Goal: Task Accomplishment & Management: Use online tool/utility

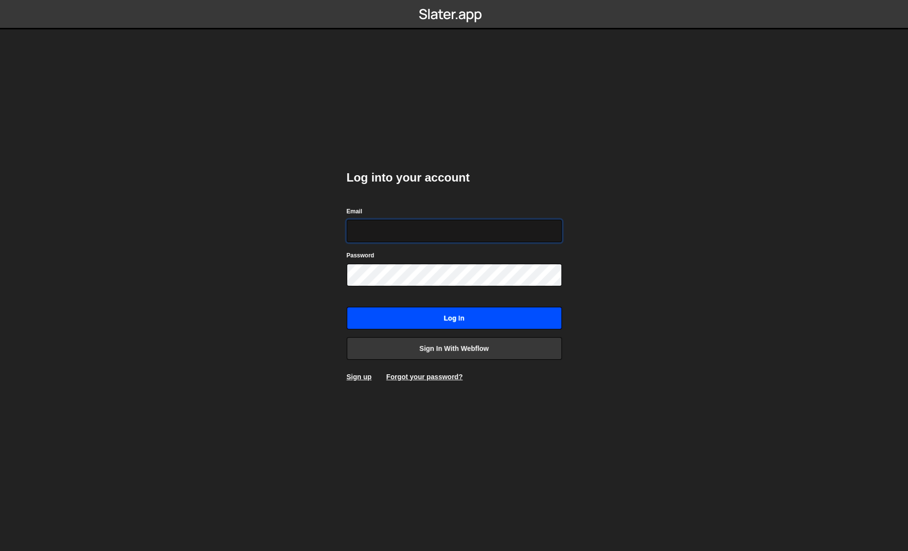
type input "[PERSON_NAME][EMAIL_ADDRESS][DOMAIN_NAME]"
click at [400, 309] on input "Log in" at bounding box center [454, 318] width 215 height 22
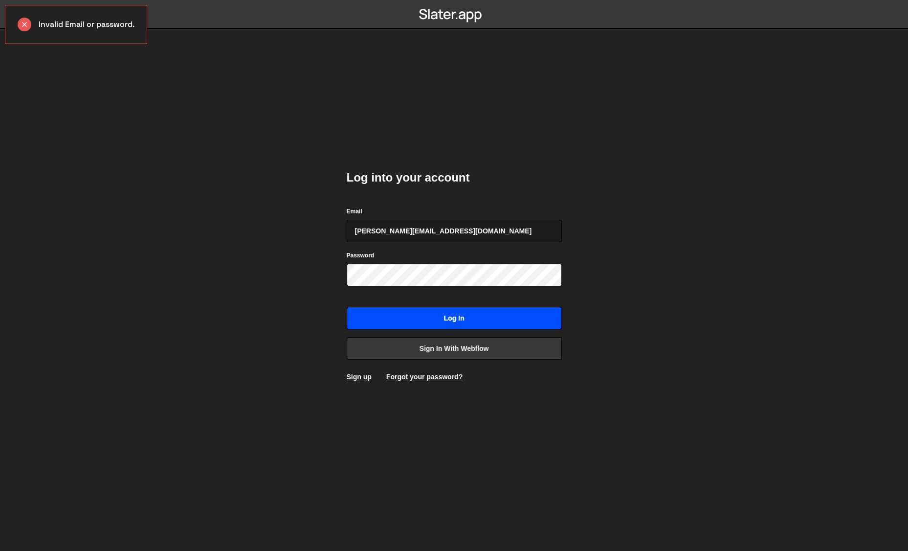
click at [417, 315] on input "Log in" at bounding box center [454, 318] width 215 height 22
click at [358, 313] on input "Log in" at bounding box center [454, 318] width 215 height 22
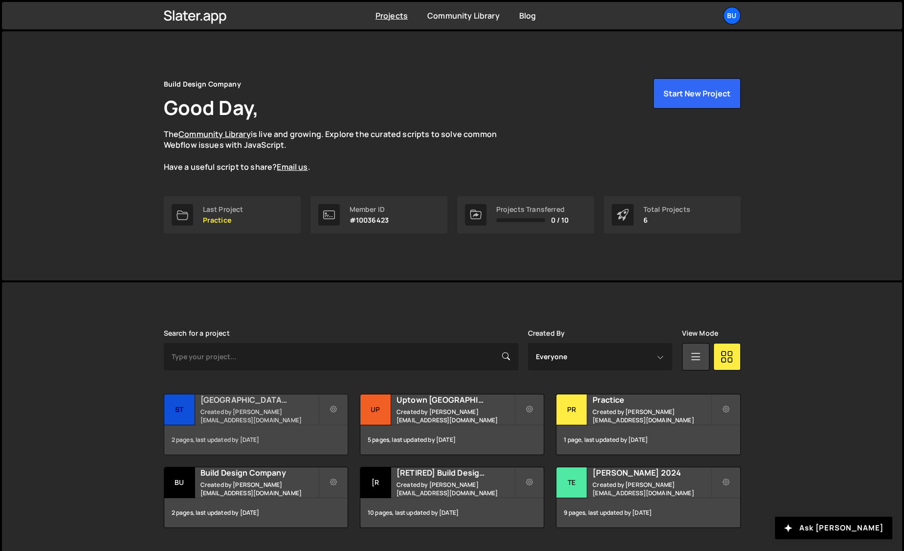
click at [181, 404] on div "St" at bounding box center [179, 409] width 31 height 31
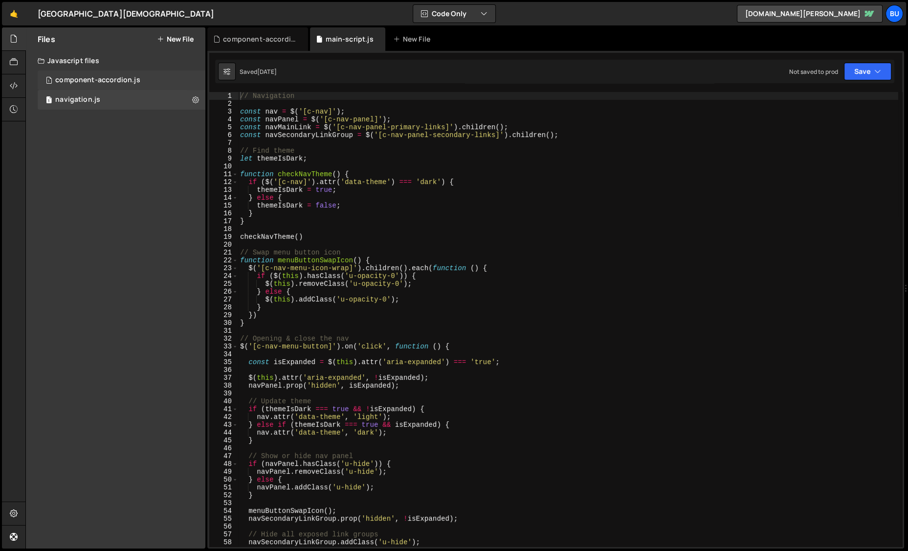
click at [117, 81] on div "component-accordion.js" at bounding box center [97, 80] width 85 height 9
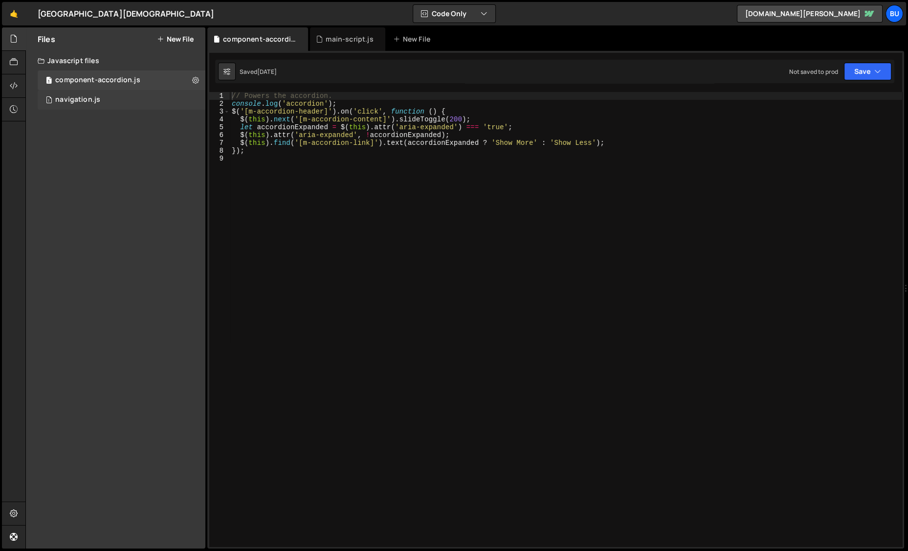
click at [98, 102] on div "navigation.js" at bounding box center [77, 99] width 45 height 9
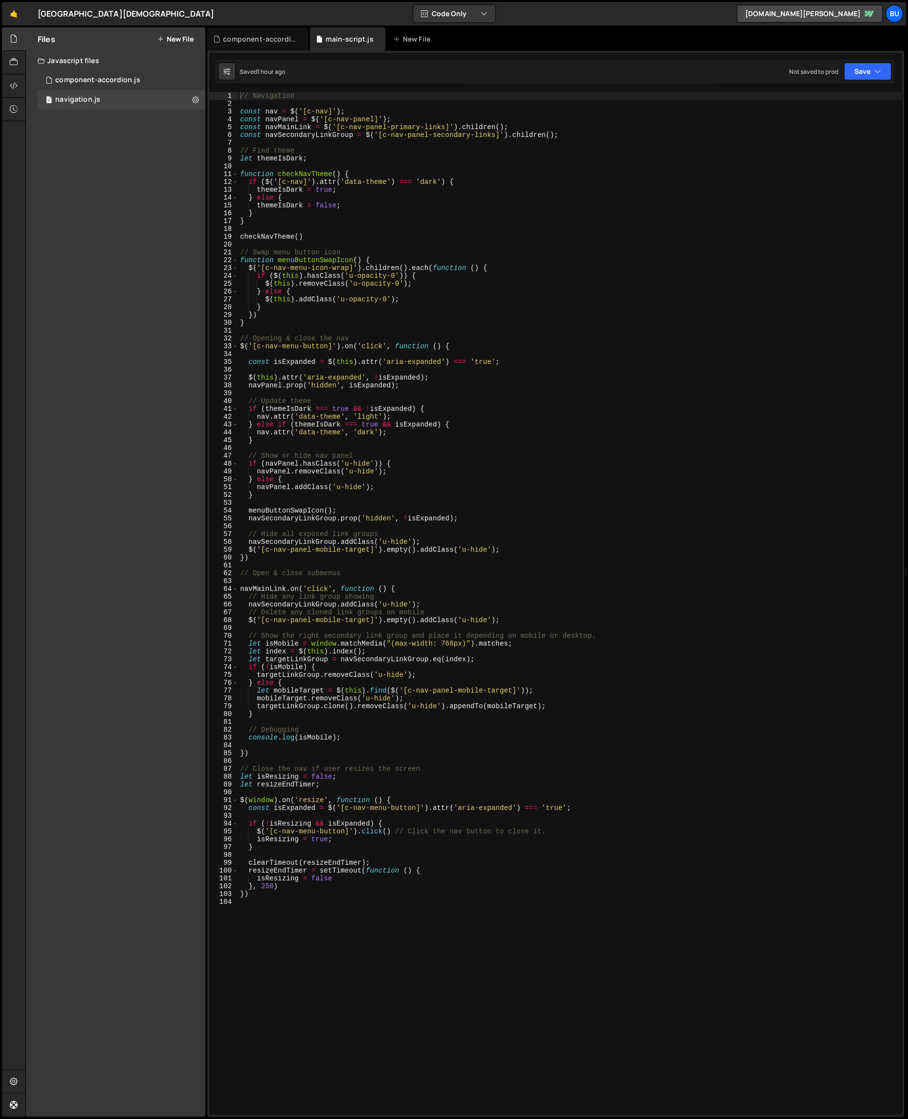
scroll to position [3616, 0]
